Goal: Obtain resource: Obtain resource

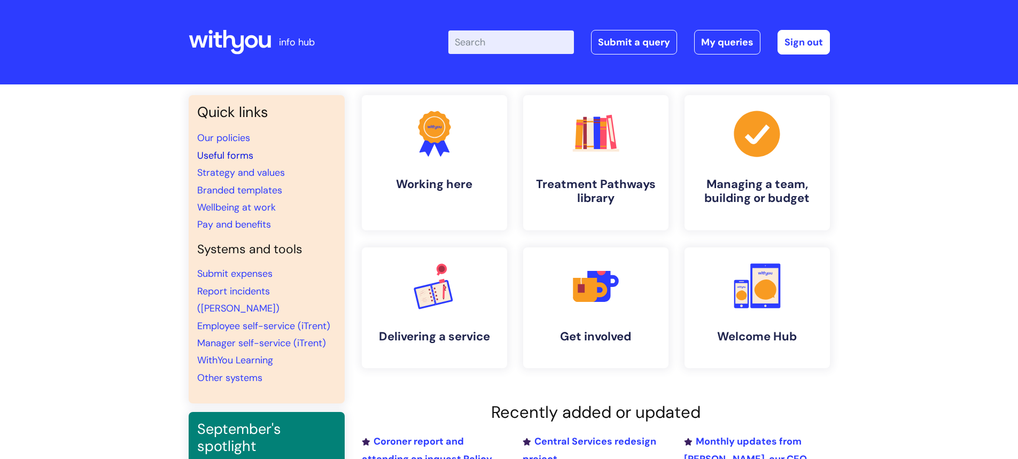
click at [236, 155] on link "Useful forms" at bounding box center [225, 155] width 56 height 13
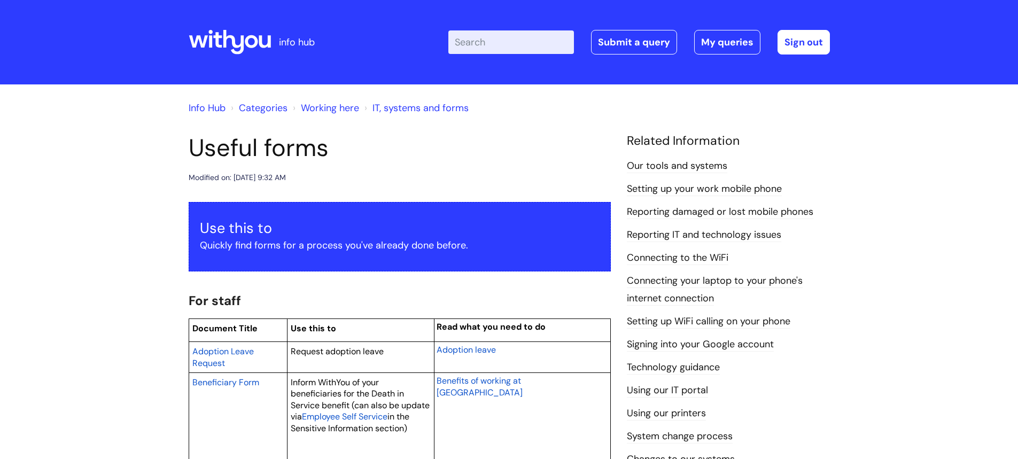
click at [497, 41] on input "Enter your search term here..." at bounding box center [511, 42] width 126 height 24
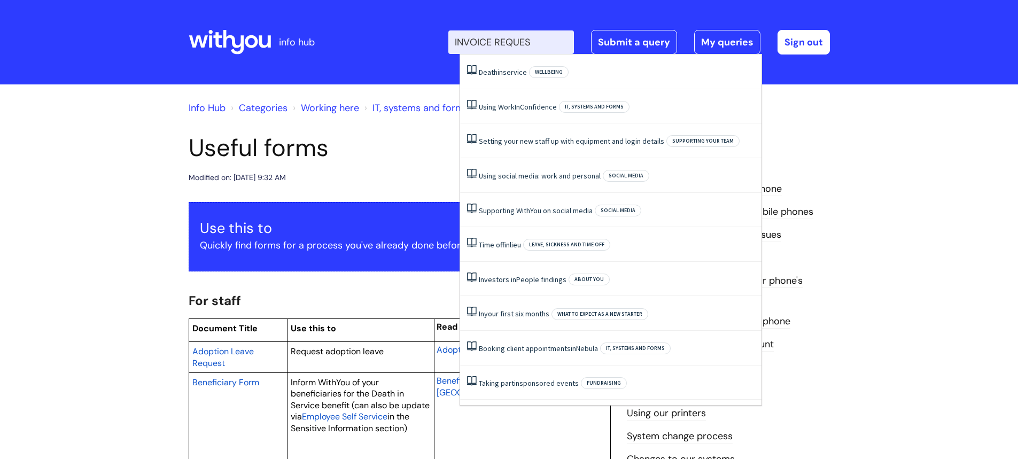
type input "INVOICE REQUEST"
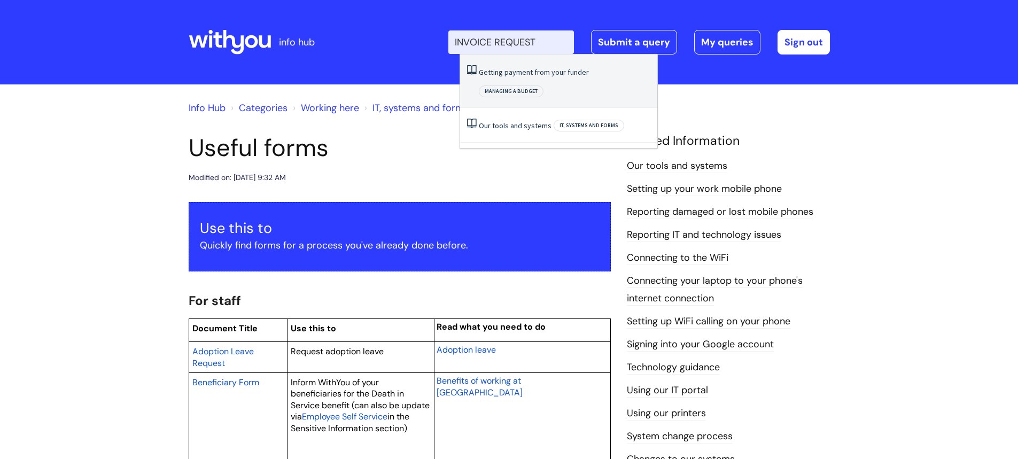
click at [503, 67] on link "Getting payment from your funder" at bounding box center [534, 72] width 110 height 10
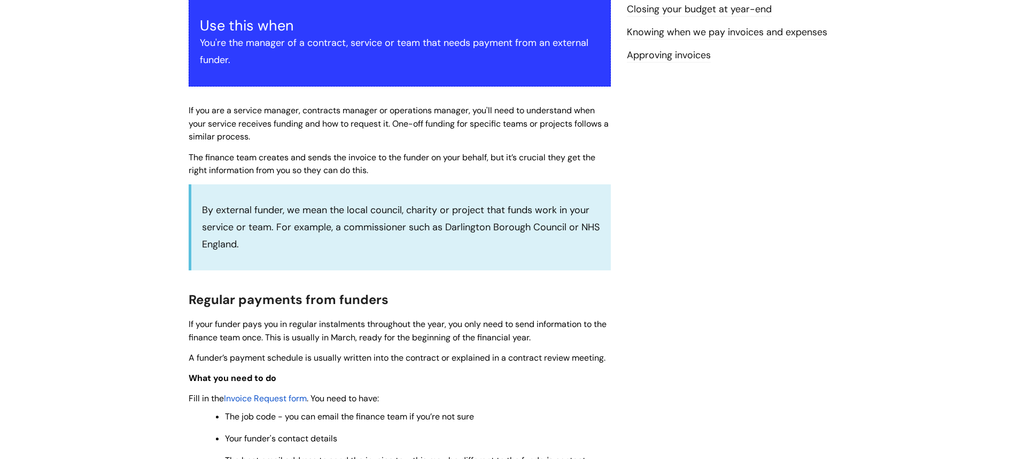
scroll to position [267, 0]
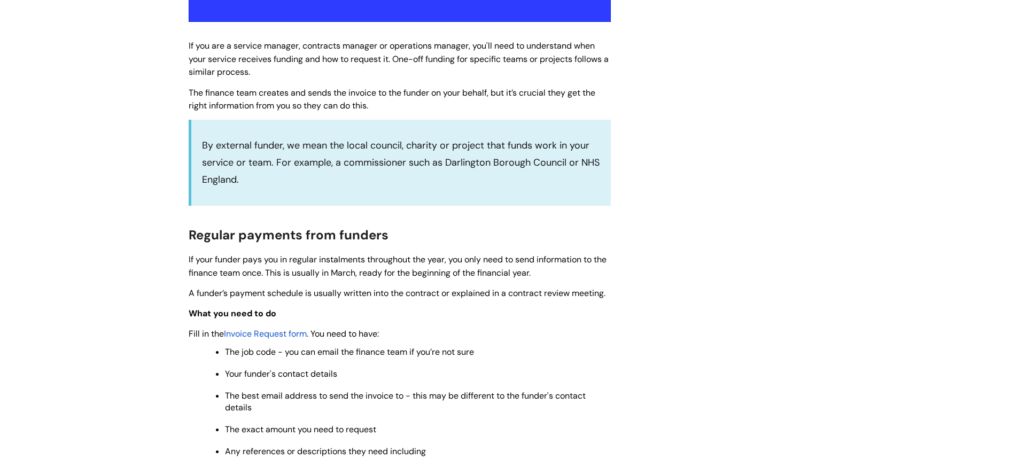
click at [285, 335] on span "Invoice Request form" at bounding box center [265, 333] width 83 height 11
